Goal: Information Seeking & Learning: Learn about a topic

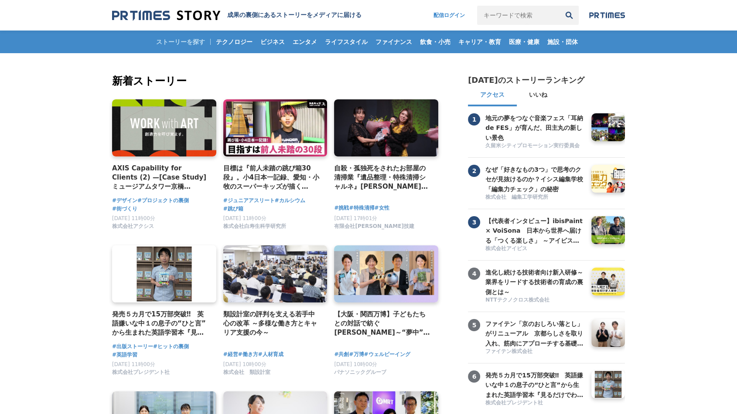
click at [513, 16] on input "キーワードで検索" at bounding box center [518, 15] width 82 height 19
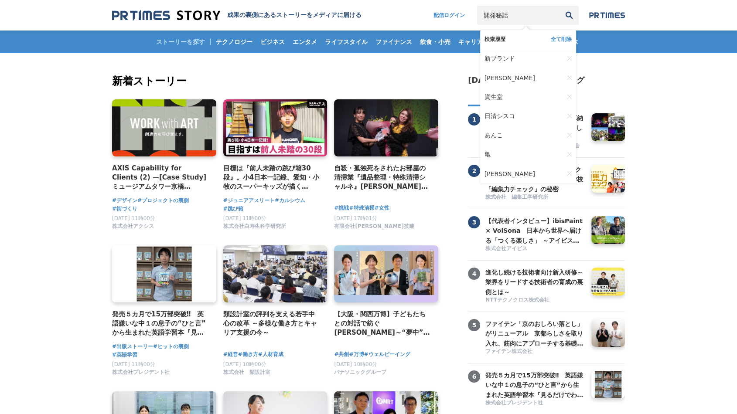
type input "開発秘話"
click at [560, 6] on button "検索" at bounding box center [569, 15] width 19 height 19
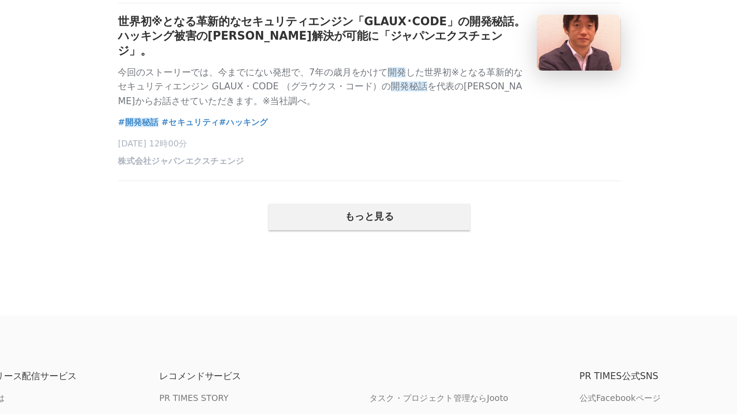
scroll to position [1758, 0]
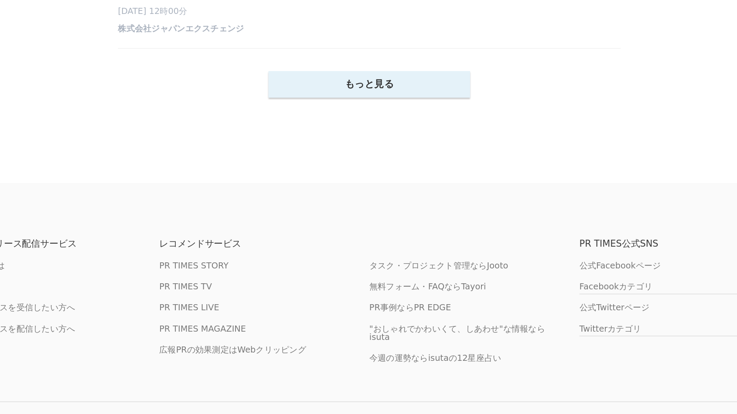
click at [326, 217] on button "もっと見る" at bounding box center [369, 209] width 126 height 17
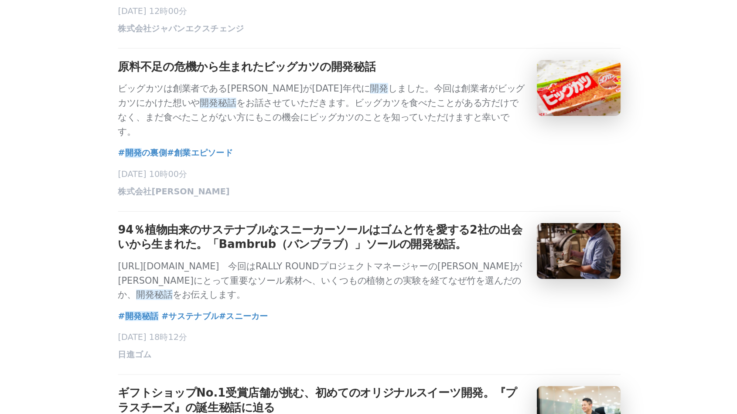
click at [332, 203] on h3 "原料不足の危機から生まれたビッグカツの開発秘話" at bounding box center [292, 198] width 161 height 9
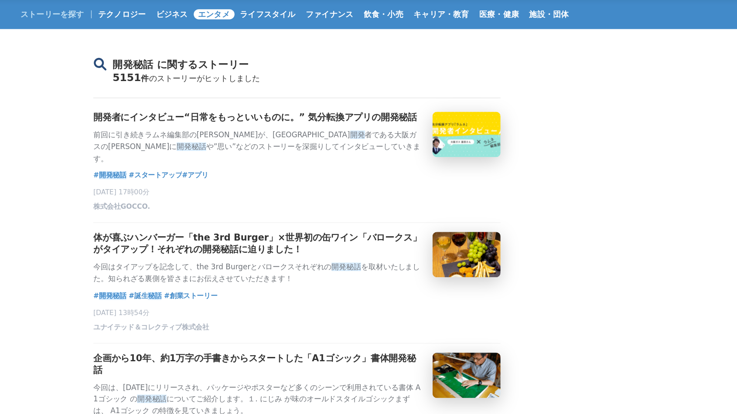
scroll to position [0, 0]
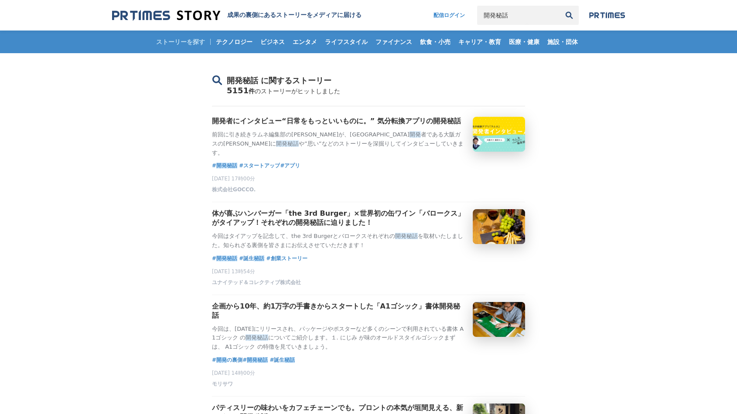
drag, startPoint x: 515, startPoint y: 17, endPoint x: 503, endPoint y: 18, distance: 12.7
click at [517, 17] on input "開発秘話" at bounding box center [518, 15] width 82 height 19
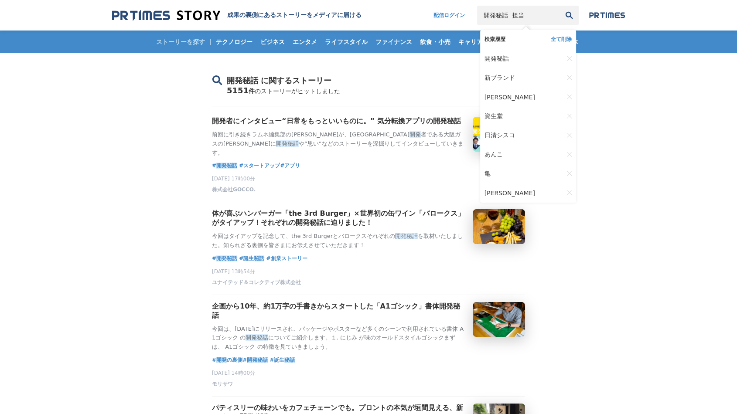
type input "開発秘話 担当"
click at [560, 6] on button "検索" at bounding box center [569, 15] width 19 height 19
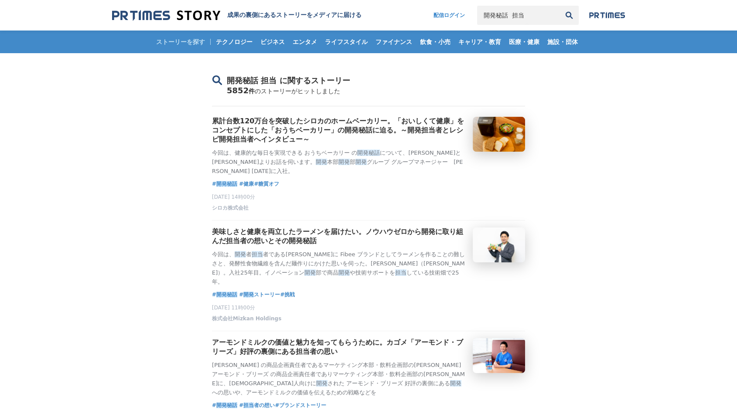
click at [522, 16] on input "開発秘話 担当" at bounding box center [518, 15] width 82 height 19
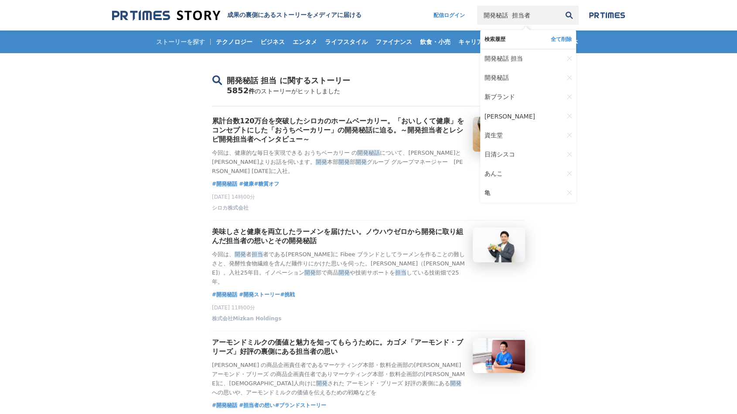
type input "開発秘話 担当者"
click at [560, 6] on button "検索" at bounding box center [569, 15] width 19 height 19
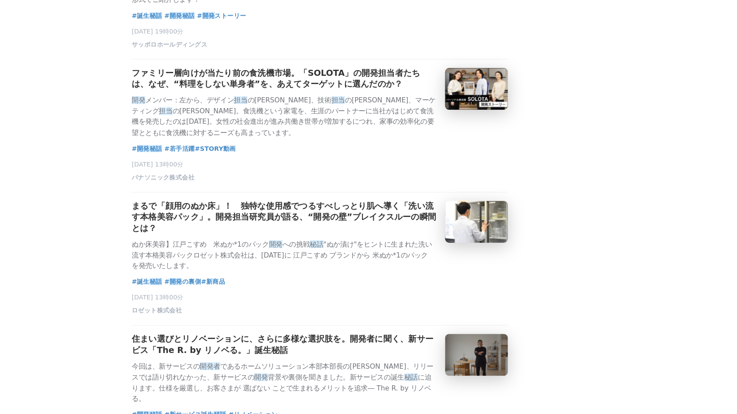
scroll to position [1350, 0]
click at [235, 221] on span "パナソニック株式会社" at bounding box center [238, 216] width 52 height 7
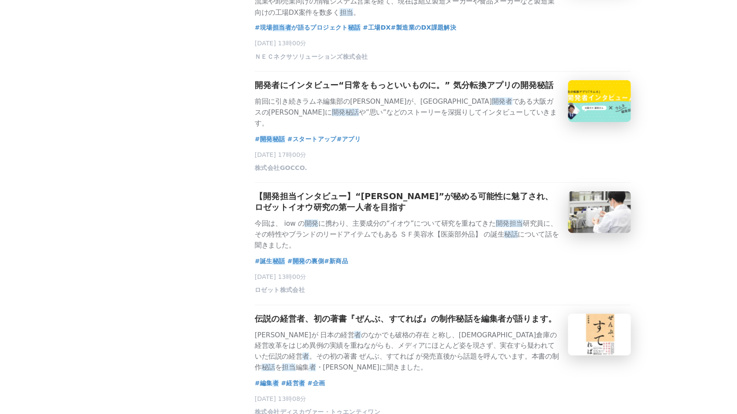
scroll to position [0, 0]
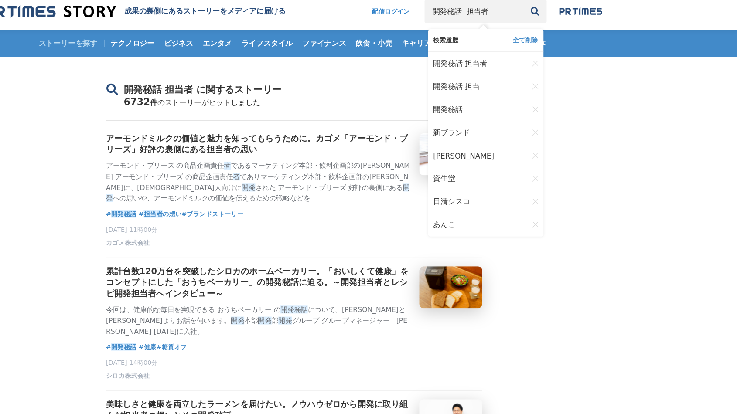
click at [488, 16] on input "開発秘話 担当者" at bounding box center [518, 15] width 82 height 19
type input "開発秘話 担当者 プラン"
click at [560, 6] on button "検索" at bounding box center [569, 15] width 19 height 19
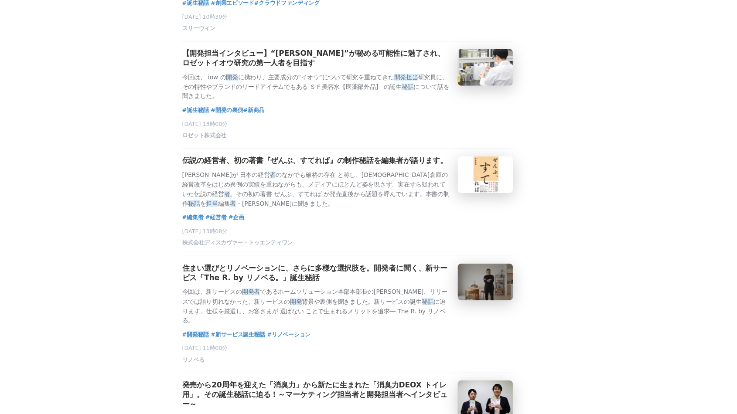
scroll to position [884, 0]
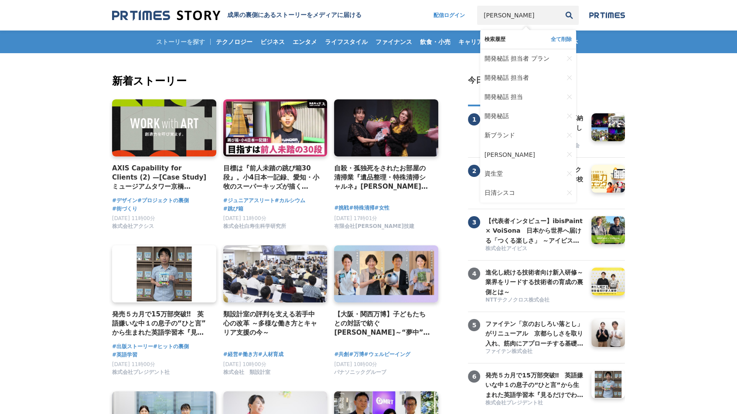
type input "[PERSON_NAME]"
click at [560, 6] on button "検索" at bounding box center [569, 15] width 19 height 19
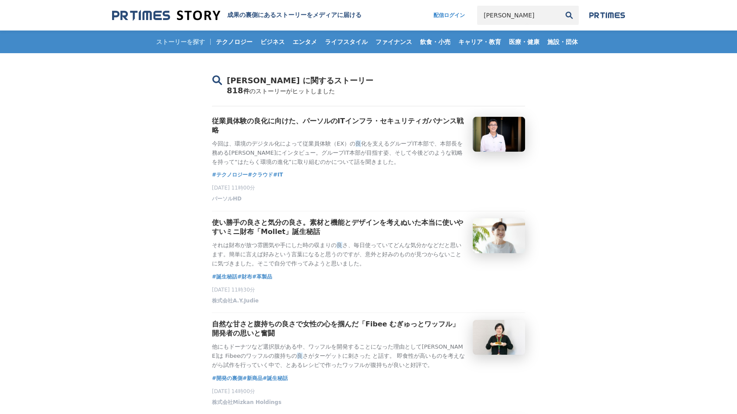
click at [527, 20] on input "[PERSON_NAME]" at bounding box center [518, 15] width 82 height 19
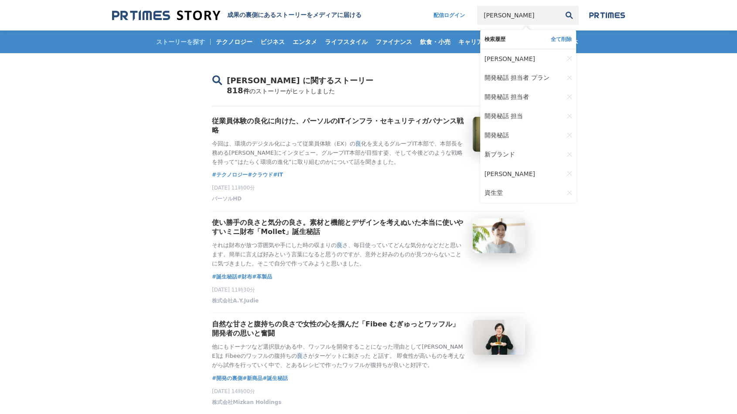
type input "[PERSON_NAME]"
click at [560, 6] on button "検索" at bounding box center [569, 15] width 19 height 19
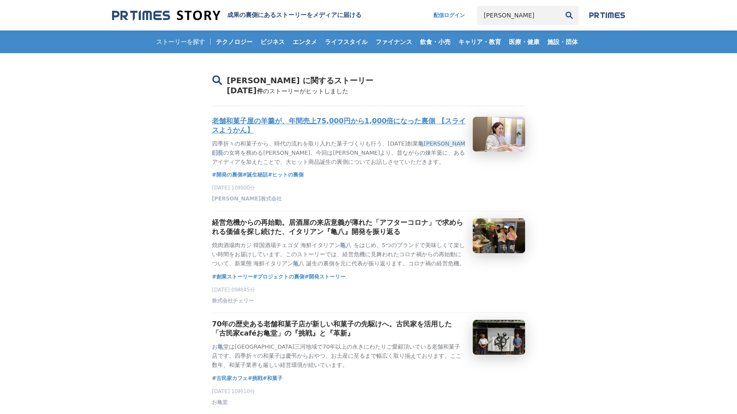
click at [342, 131] on h3 "老舗和菓子屋の羊羹が、年間売上75,000円から1,000倍になった裏側 【スライスようかん】" at bounding box center [339, 126] width 254 height 18
